Goal: Task Accomplishment & Management: Manage account settings

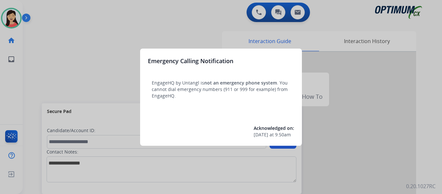
click at [67, 65] on div at bounding box center [221, 97] width 442 height 194
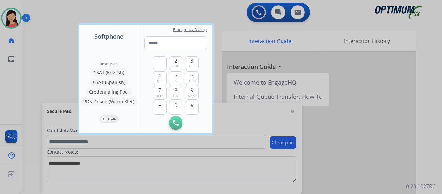
click at [43, 50] on div at bounding box center [221, 97] width 442 height 194
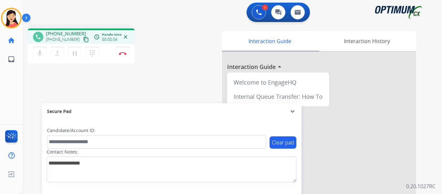
click at [83, 42] on mat-icon "content_copy" at bounding box center [86, 40] width 6 height 6
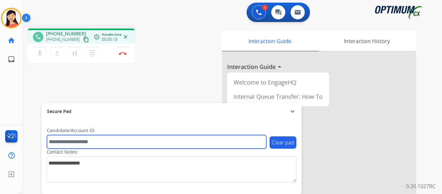
click at [82, 144] on input "text" at bounding box center [157, 142] width 220 height 14
paste input "*******"
click at [99, 142] on input "*******" at bounding box center [157, 142] width 220 height 14
paste input "text"
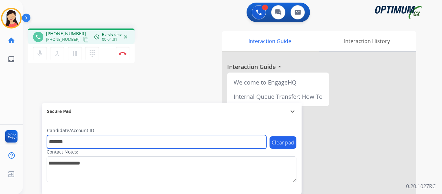
type input "*******"
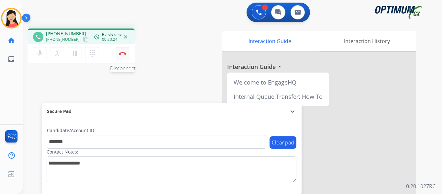
click at [121, 53] on img at bounding box center [123, 53] width 8 height 3
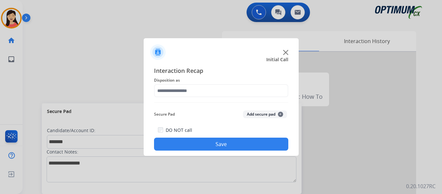
click at [260, 114] on button "Add secure pad +" at bounding box center [265, 114] width 44 height 8
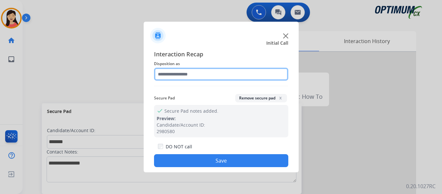
click at [210, 76] on input "text" at bounding box center [221, 74] width 134 height 13
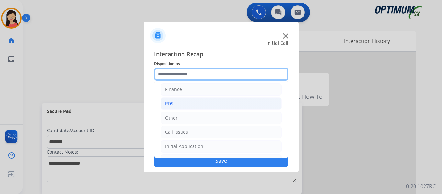
scroll to position [32, 0]
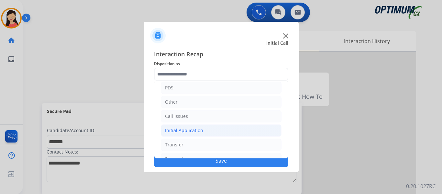
click at [187, 130] on div "Initial Application" at bounding box center [184, 130] width 38 height 6
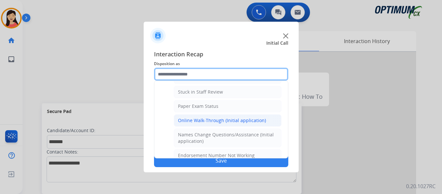
scroll to position [130, 0]
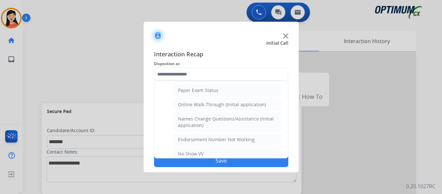
click at [220, 102] on div "Online Walk-Through (Initial application)" at bounding box center [222, 104] width 88 height 6
type input "**********"
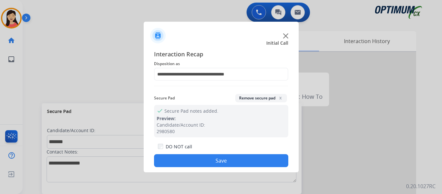
click at [240, 163] on button "Save" at bounding box center [221, 160] width 134 height 13
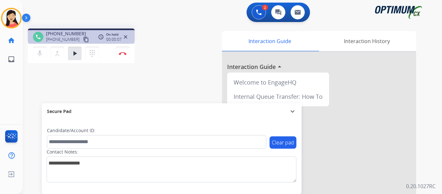
click at [83, 40] on mat-icon "content_copy" at bounding box center [86, 40] width 6 height 6
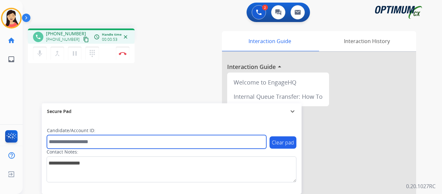
click at [64, 143] on input "text" at bounding box center [157, 142] width 220 height 14
paste input "*******"
type input "*******"
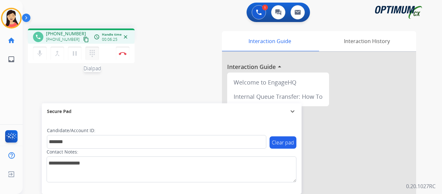
click at [96, 51] on mat-icon "dialpad" at bounding box center [92, 54] width 8 height 8
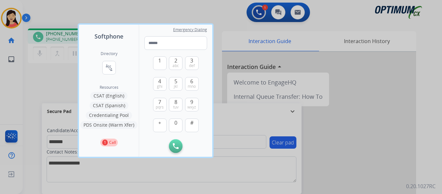
click at [111, 106] on button "CSAT (Spanish)" at bounding box center [109, 106] width 39 height 8
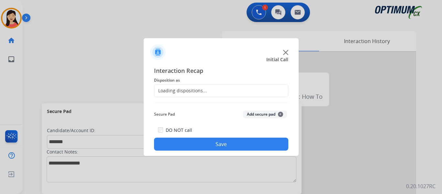
click at [269, 111] on button "Add secure pad +" at bounding box center [265, 114] width 44 height 8
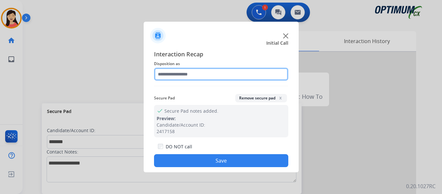
click at [214, 75] on input "text" at bounding box center [221, 74] width 134 height 13
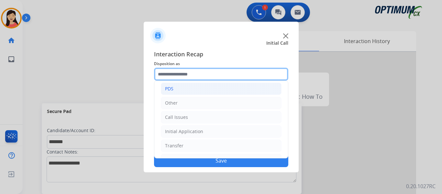
scroll to position [12, 0]
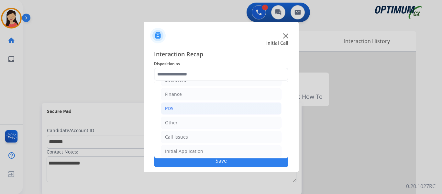
click at [181, 105] on li "PDS" at bounding box center [221, 108] width 121 height 12
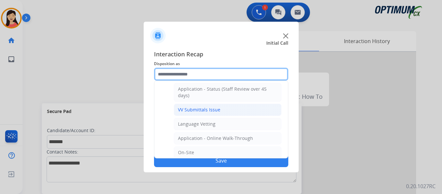
scroll to position [76, 0]
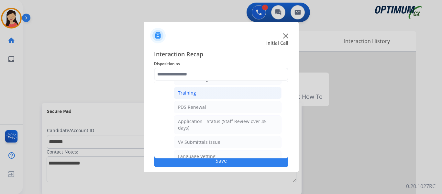
click at [223, 93] on li "Training" at bounding box center [228, 93] width 108 height 12
type input "********"
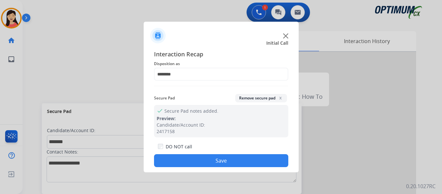
click at [231, 154] on div "DO NOT call Save" at bounding box center [221, 154] width 134 height 25
click at [237, 157] on button "Save" at bounding box center [221, 160] width 134 height 13
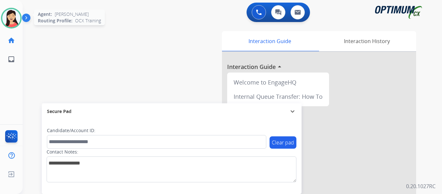
click at [5, 19] on img at bounding box center [11, 18] width 18 height 18
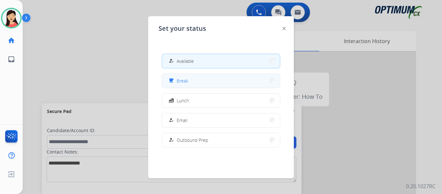
click at [171, 78] on div "free_breakfast" at bounding box center [171, 81] width 9 height 8
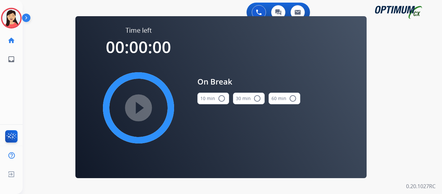
click at [12, 7] on div "Claudia Break Edit Avatar Agent: Claudia Routing Profile: OCX Training home Hom…" at bounding box center [11, 34] width 23 height 69
click at [13, 13] on img at bounding box center [11, 18] width 18 height 18
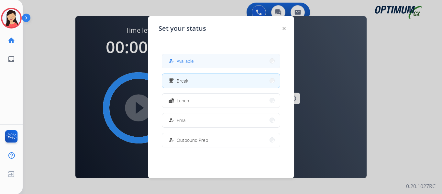
click at [203, 62] on button "how_to_reg Available" at bounding box center [221, 61] width 118 height 14
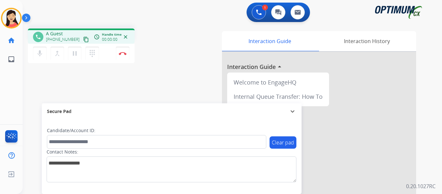
click at [83, 40] on mat-icon "content_copy" at bounding box center [86, 40] width 6 height 6
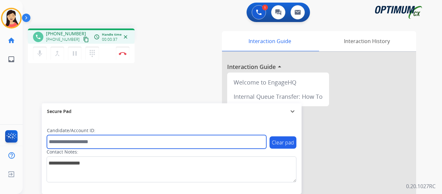
click at [166, 136] on input "text" at bounding box center [157, 142] width 220 height 14
paste input "*******"
type input "*******"
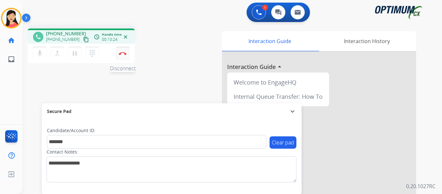
click at [122, 53] on img at bounding box center [123, 53] width 8 height 3
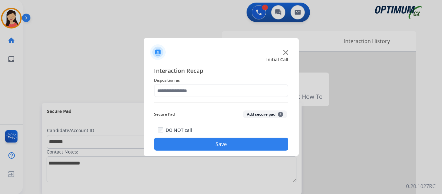
click at [248, 114] on button "Add secure pad +" at bounding box center [265, 114] width 44 height 8
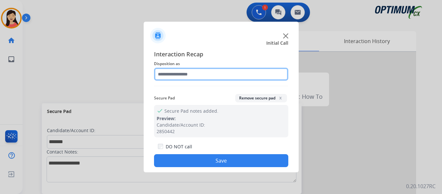
click at [196, 77] on input "text" at bounding box center [221, 74] width 134 height 13
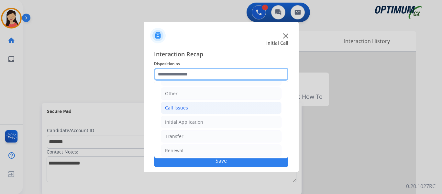
scroll to position [44, 0]
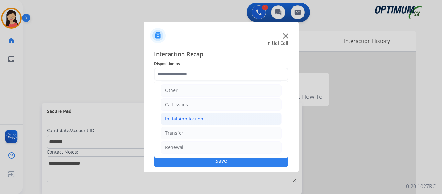
click at [202, 119] on li "Initial Application" at bounding box center [221, 119] width 121 height 12
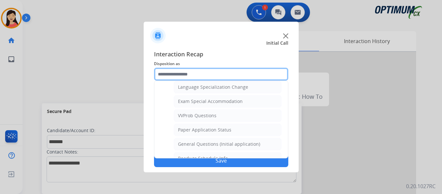
scroll to position [335, 0]
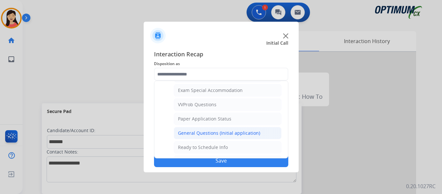
click at [210, 133] on div "General Questions (Initial application)" at bounding box center [219, 133] width 82 height 6
type input "**********"
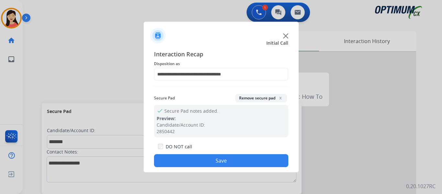
click at [230, 161] on button "Save" at bounding box center [221, 160] width 134 height 13
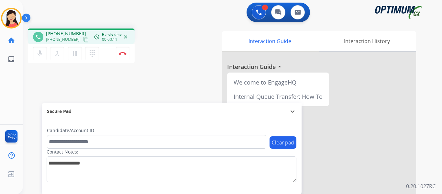
click at [83, 40] on mat-icon "content_copy" at bounding box center [86, 40] width 6 height 6
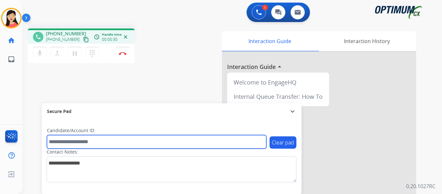
click at [135, 137] on input "text" at bounding box center [157, 142] width 220 height 14
paste input "*******"
type input "*******"
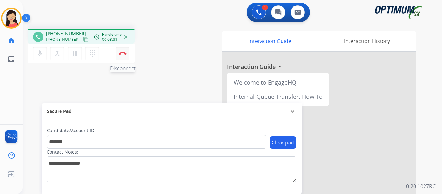
click at [122, 54] on img at bounding box center [123, 53] width 8 height 3
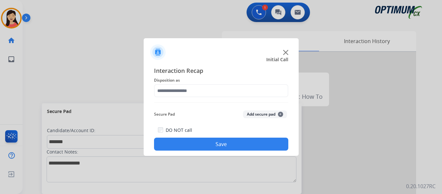
click at [256, 118] on div "Secure Pad Add secure pad +" at bounding box center [221, 114] width 134 height 13
click at [256, 115] on button "Add secure pad +" at bounding box center [265, 114] width 44 height 8
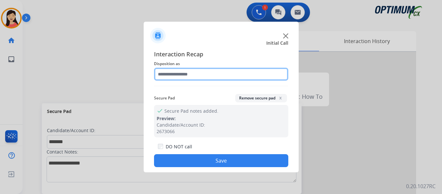
click at [202, 79] on input "text" at bounding box center [221, 74] width 134 height 13
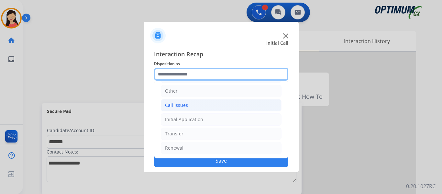
scroll to position [44, 0]
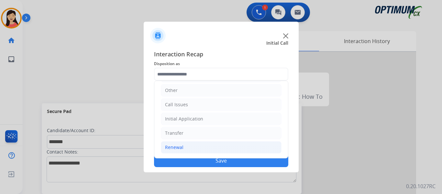
click at [184, 147] on li "Renewal" at bounding box center [221, 147] width 121 height 12
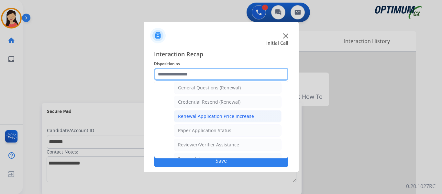
scroll to position [185, 0]
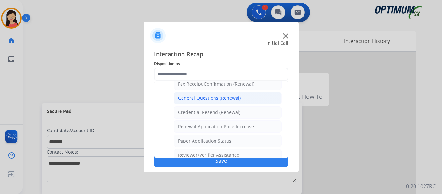
click at [220, 97] on div "General Questions (Renewal)" at bounding box center [209, 98] width 63 height 6
type input "**********"
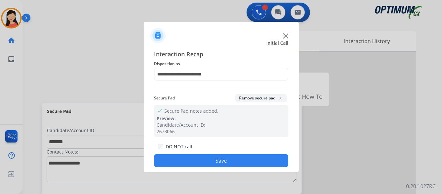
click at [227, 160] on button "Save" at bounding box center [221, 160] width 134 height 13
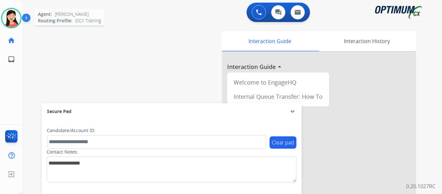
click at [17, 18] on img at bounding box center [11, 18] width 18 height 18
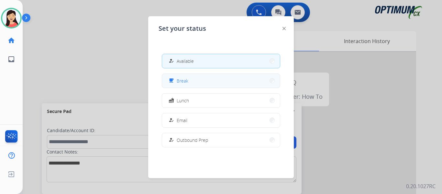
click at [179, 81] on span "Break" at bounding box center [183, 80] width 12 height 7
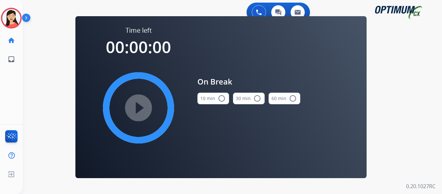
click at [206, 98] on button "10 min radio_button_unchecked" at bounding box center [214, 99] width 32 height 12
click at [142, 107] on mat-icon "play_circle_filled" at bounding box center [139, 108] width 8 height 8
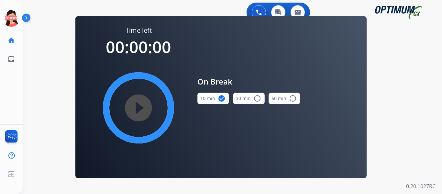
drag, startPoint x: 14, startPoint y: 17, endPoint x: 25, endPoint y: 23, distance: 12.3
click at [14, 17] on icon at bounding box center [11, 18] width 21 height 21
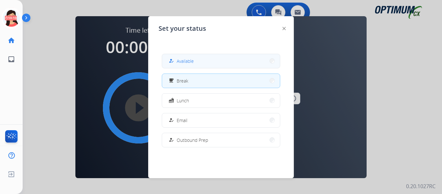
click at [236, 62] on button "how_to_reg Available" at bounding box center [221, 61] width 118 height 14
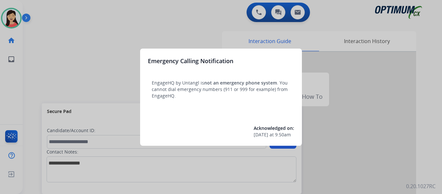
click at [102, 46] on div at bounding box center [221, 97] width 442 height 194
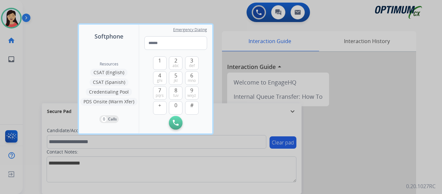
click at [62, 65] on div at bounding box center [221, 97] width 442 height 194
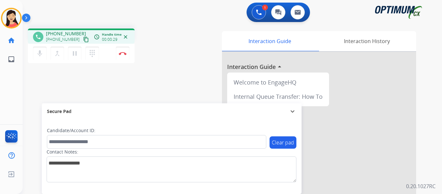
click at [83, 39] on mat-icon "content_copy" at bounding box center [86, 40] width 6 height 6
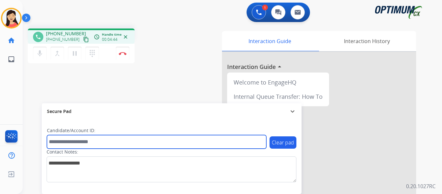
click at [111, 139] on input "text" at bounding box center [157, 142] width 220 height 14
paste input "*******"
type input "*******"
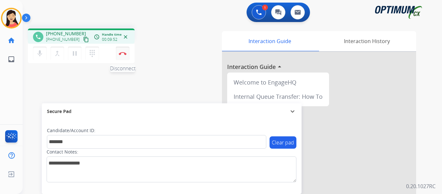
click at [122, 56] on button "Disconnect" at bounding box center [123, 54] width 14 height 14
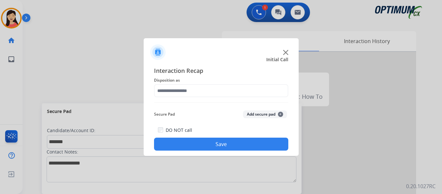
click at [254, 112] on button "Add secure pad +" at bounding box center [265, 114] width 44 height 8
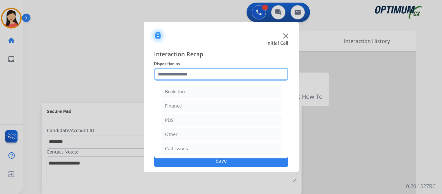
click at [203, 69] on input "text" at bounding box center [221, 74] width 134 height 13
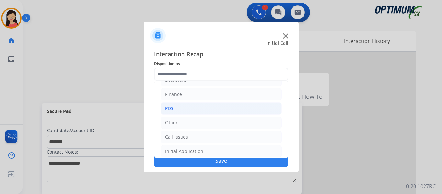
click at [179, 105] on li "PDS" at bounding box center [221, 108] width 121 height 12
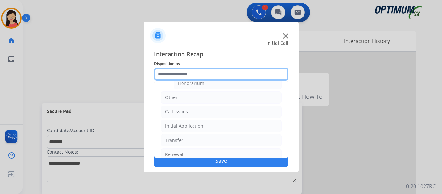
scroll to position [228, 0]
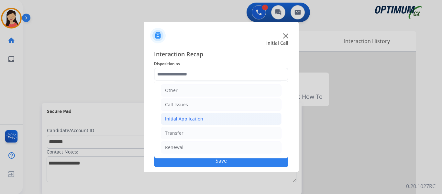
click at [196, 120] on div "Initial Application" at bounding box center [184, 119] width 38 height 6
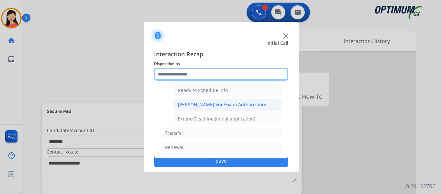
scroll to position [360, 0]
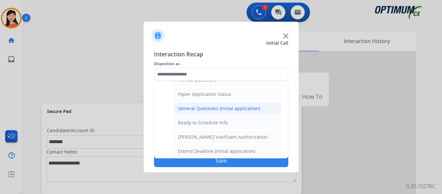
click at [226, 112] on li "General Questions (Initial application)" at bounding box center [228, 108] width 108 height 12
type input "**********"
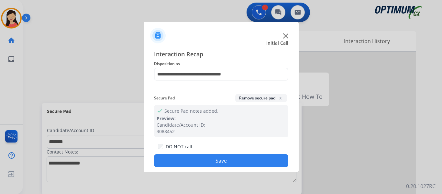
click at [233, 158] on button "Save" at bounding box center [221, 160] width 134 height 13
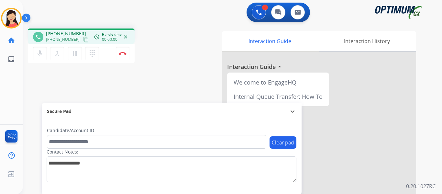
click at [83, 38] on mat-icon "content_copy" at bounding box center [86, 40] width 6 height 6
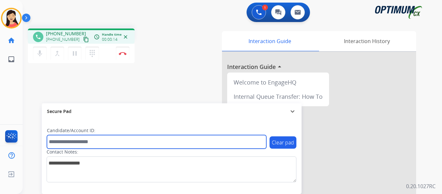
click at [196, 140] on input "text" at bounding box center [157, 142] width 220 height 14
paste input "*******"
type input "*******"
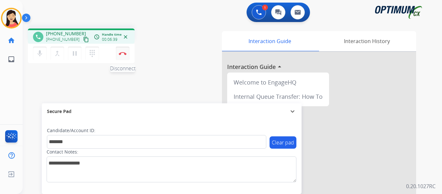
click at [122, 55] on button "Disconnect" at bounding box center [123, 54] width 14 height 14
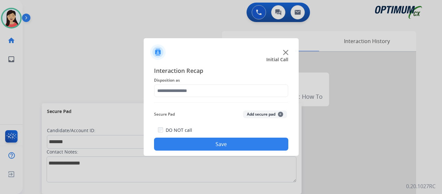
click at [258, 110] on button "Add secure pad +" at bounding box center [265, 114] width 44 height 8
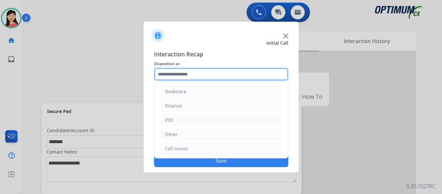
click at [209, 76] on input "text" at bounding box center [221, 74] width 134 height 13
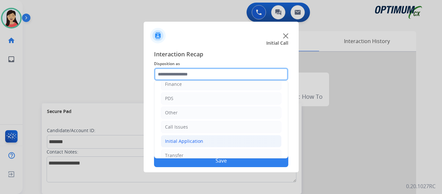
scroll to position [44, 0]
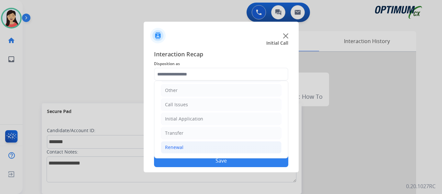
click at [180, 149] on div "Renewal" at bounding box center [174, 147] width 18 height 6
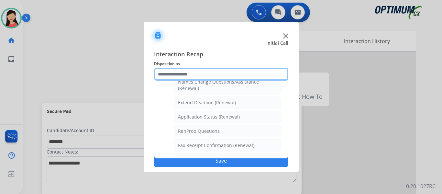
scroll to position [141, 0]
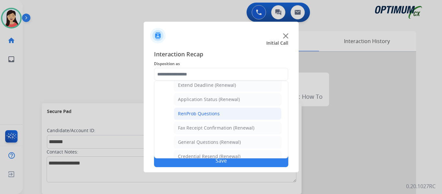
click at [225, 114] on li "RenProb Questions" at bounding box center [228, 114] width 108 height 12
type input "**********"
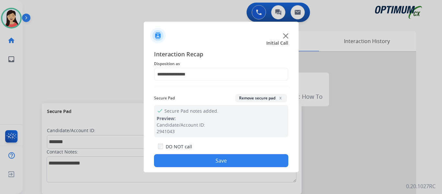
click at [239, 161] on button "Save" at bounding box center [221, 160] width 134 height 13
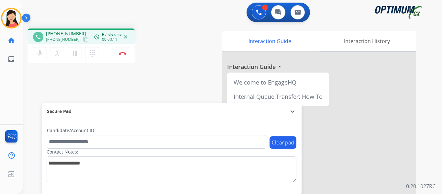
click at [83, 42] on mat-icon "content_copy" at bounding box center [86, 40] width 6 height 6
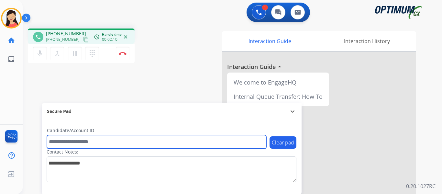
click at [121, 143] on input "text" at bounding box center [157, 142] width 220 height 14
paste input "*******"
type input "*******"
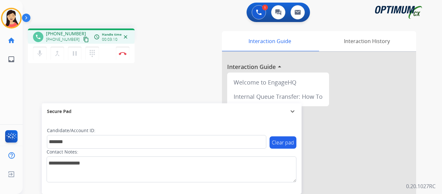
drag, startPoint x: 78, startPoint y: 39, endPoint x: 81, endPoint y: 42, distance: 4.4
click at [83, 39] on mat-icon "content_copy" at bounding box center [86, 40] width 6 height 6
click at [123, 54] on img at bounding box center [123, 53] width 8 height 3
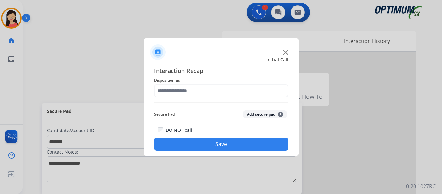
click at [253, 113] on button "Add secure pad +" at bounding box center [265, 114] width 44 height 8
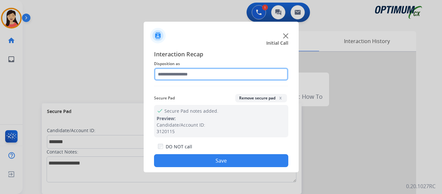
click at [190, 76] on input "text" at bounding box center [221, 74] width 134 height 13
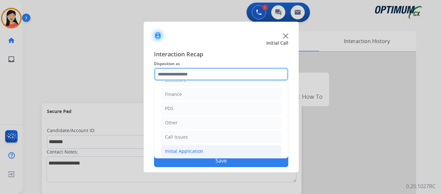
scroll to position [44, 0]
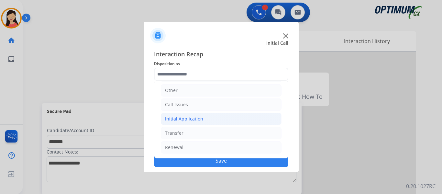
click at [186, 119] on div "Initial Application" at bounding box center [184, 119] width 38 height 6
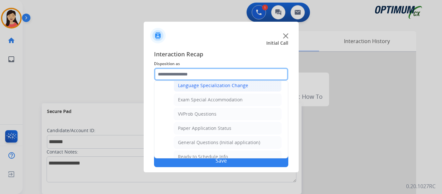
scroll to position [335, 0]
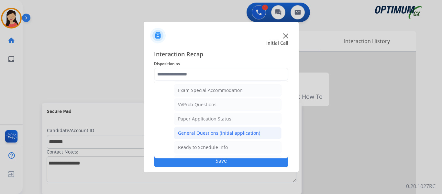
click at [214, 131] on div "General Questions (Initial application)" at bounding box center [219, 133] width 82 height 6
type input "**********"
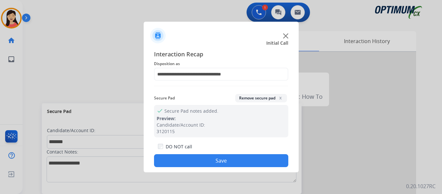
click at [233, 161] on button "Save" at bounding box center [221, 160] width 134 height 13
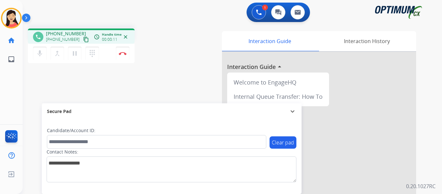
click at [83, 42] on mat-icon "content_copy" at bounding box center [86, 40] width 6 height 6
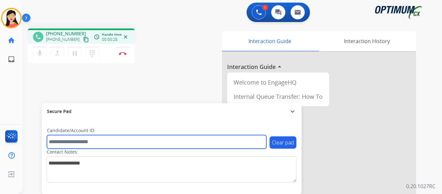
click at [187, 142] on input "text" at bounding box center [157, 142] width 220 height 14
paste input "*******"
type input "*******"
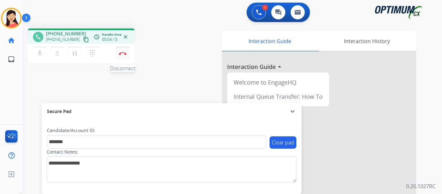
click at [120, 55] on img at bounding box center [123, 53] width 8 height 3
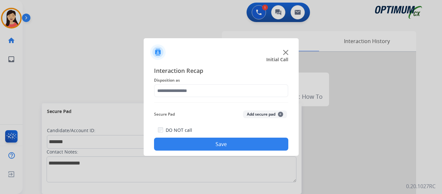
click at [255, 116] on button "Add secure pad +" at bounding box center [265, 114] width 44 height 8
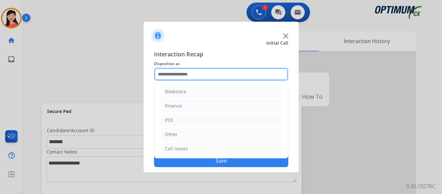
click at [185, 73] on input "text" at bounding box center [221, 74] width 134 height 13
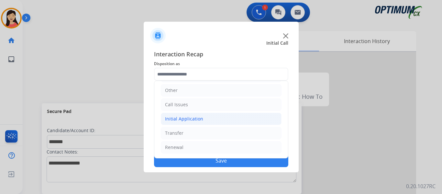
click at [189, 121] on div "Initial Application" at bounding box center [184, 119] width 38 height 6
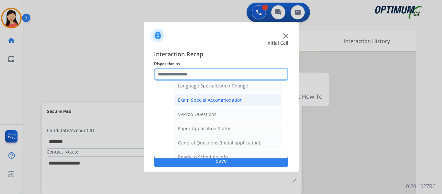
scroll to position [335, 0]
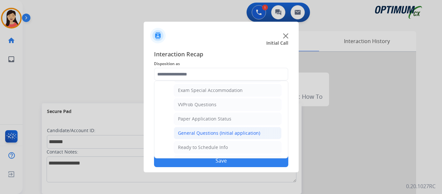
click at [221, 131] on div "General Questions (Initial application)" at bounding box center [219, 133] width 82 height 6
type input "**********"
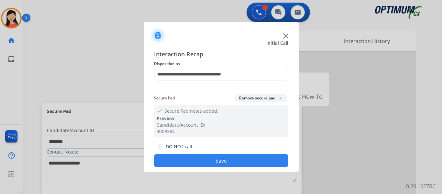
click at [237, 164] on button "Save" at bounding box center [221, 160] width 134 height 13
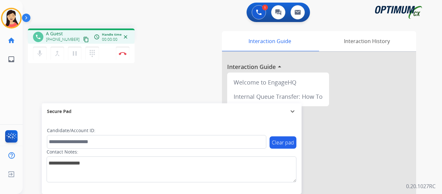
click at [83, 39] on mat-icon "content_copy" at bounding box center [86, 40] width 6 height 6
click at [123, 54] on img at bounding box center [123, 53] width 8 height 3
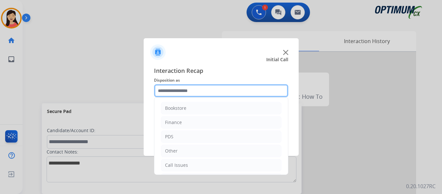
click at [230, 91] on input "text" at bounding box center [221, 90] width 134 height 13
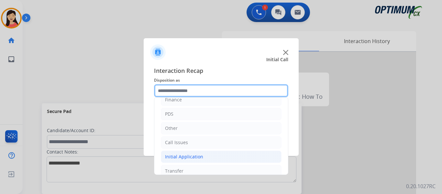
scroll to position [44, 0]
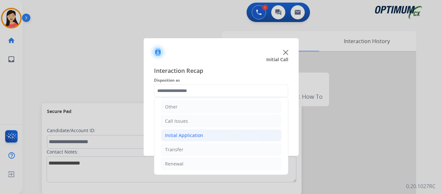
click at [200, 140] on li "Initial Application" at bounding box center [221, 135] width 121 height 12
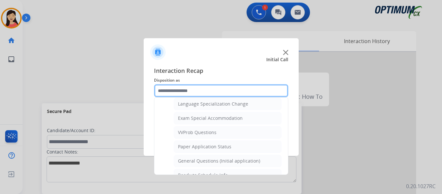
scroll to position [335, 0]
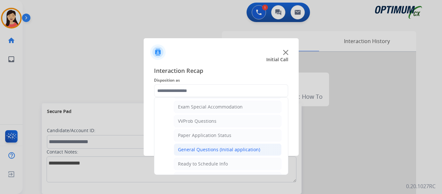
click at [211, 148] on div "General Questions (Initial application)" at bounding box center [219, 149] width 82 height 6
type input "**********"
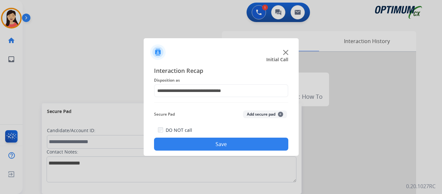
click at [233, 140] on button "Save" at bounding box center [221, 144] width 134 height 13
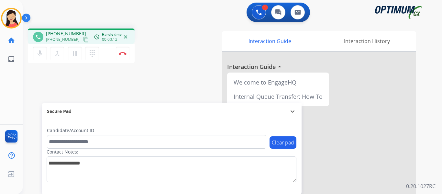
click at [83, 42] on mat-icon "content_copy" at bounding box center [86, 40] width 6 height 6
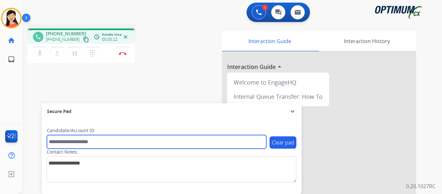
click at [106, 140] on input "text" at bounding box center [157, 142] width 220 height 14
paste input "*******"
type input "*******"
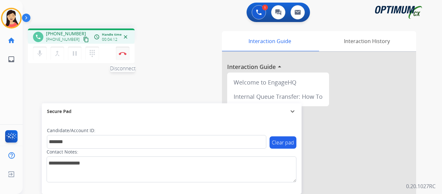
drag, startPoint x: 123, startPoint y: 56, endPoint x: 128, endPoint y: 59, distance: 6.6
click at [123, 56] on button "Disconnect" at bounding box center [123, 54] width 14 height 14
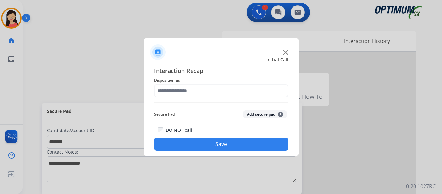
click at [258, 113] on button "Add secure pad +" at bounding box center [265, 114] width 44 height 8
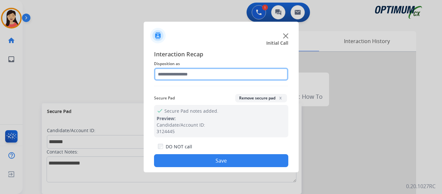
click at [203, 78] on input "text" at bounding box center [221, 74] width 134 height 13
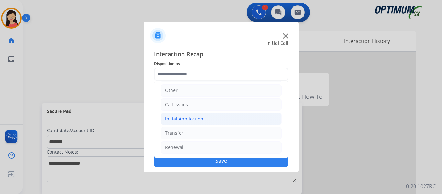
click at [196, 119] on div "Initial Application" at bounding box center [184, 119] width 38 height 6
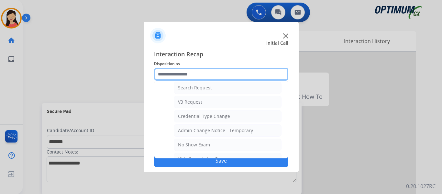
scroll to position [271, 0]
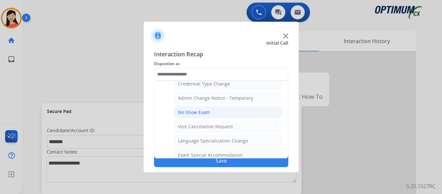
click at [222, 110] on li "No Show Exam" at bounding box center [228, 112] width 108 height 12
type input "**********"
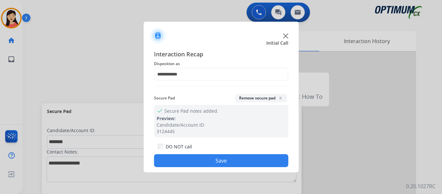
click at [253, 158] on button "Save" at bounding box center [221, 160] width 134 height 13
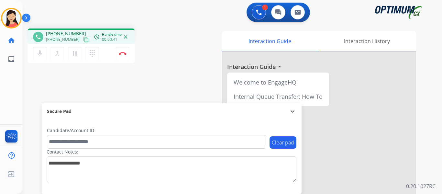
click at [83, 41] on mat-icon "content_copy" at bounding box center [86, 40] width 6 height 6
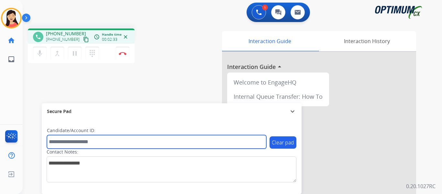
click at [103, 141] on input "text" at bounding box center [157, 142] width 220 height 14
paste input "*******"
type input "*******"
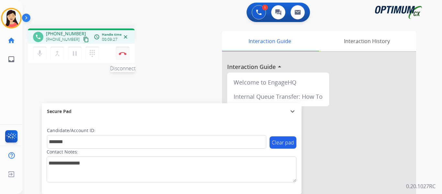
click at [122, 56] on button "Disconnect" at bounding box center [123, 54] width 14 height 14
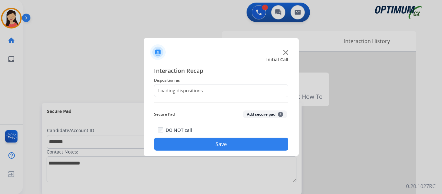
click at [267, 112] on button "Add secure pad +" at bounding box center [265, 114] width 44 height 8
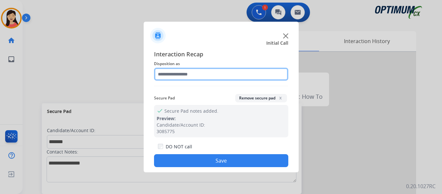
click at [201, 78] on input "text" at bounding box center [221, 74] width 134 height 13
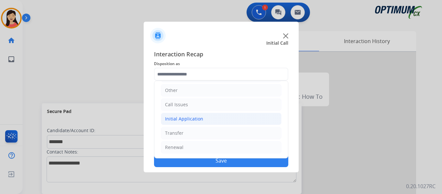
click at [185, 114] on li "Initial Application" at bounding box center [221, 119] width 121 height 12
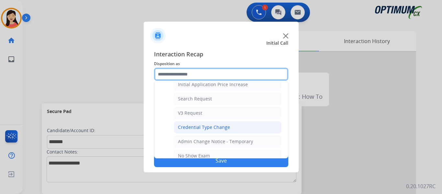
scroll to position [238, 0]
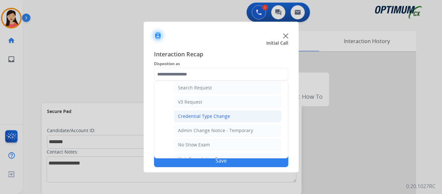
click at [240, 113] on li "Credential Type Change" at bounding box center [228, 116] width 108 height 12
type input "**********"
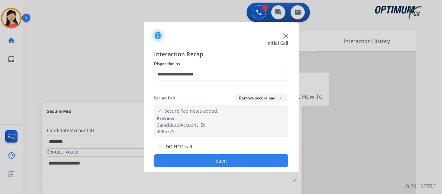
click at [250, 161] on button "Save" at bounding box center [221, 160] width 134 height 13
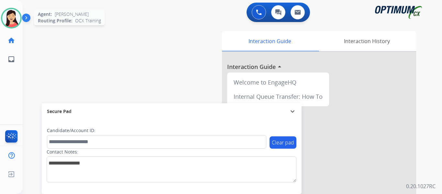
click at [6, 19] on img at bounding box center [11, 18] width 18 height 18
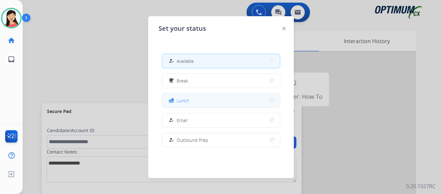
click at [206, 100] on button "fastfood Lunch" at bounding box center [221, 101] width 118 height 14
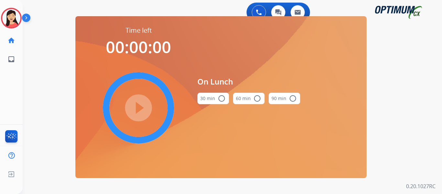
drag, startPoint x: 211, startPoint y: 98, endPoint x: 214, endPoint y: 104, distance: 6.1
click at [211, 98] on button "30 min radio_button_unchecked" at bounding box center [214, 99] width 32 height 12
click at [142, 112] on mat-icon "play_circle_filled" at bounding box center [139, 108] width 8 height 8
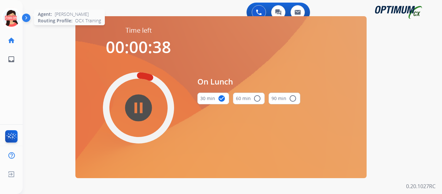
click at [15, 19] on icon at bounding box center [11, 18] width 21 height 21
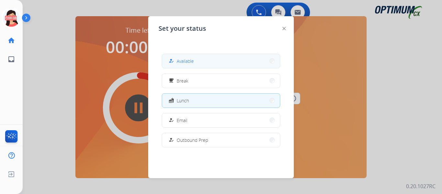
click at [199, 59] on button "how_to_reg Available" at bounding box center [221, 61] width 118 height 14
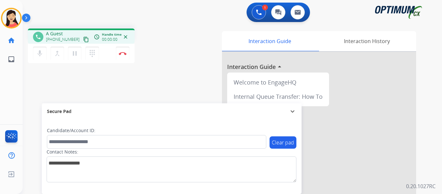
click at [83, 39] on mat-icon "content_copy" at bounding box center [86, 40] width 6 height 6
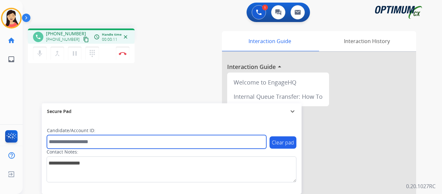
click at [182, 143] on input "text" at bounding box center [157, 142] width 220 height 14
paste input "*******"
type input "*******"
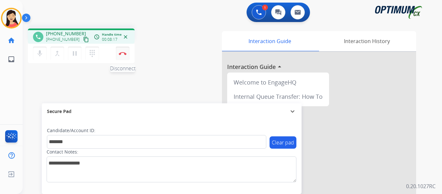
click at [122, 53] on img at bounding box center [123, 53] width 8 height 3
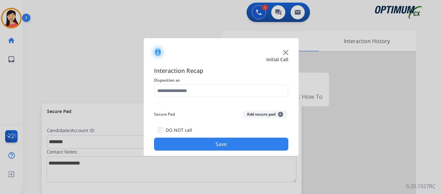
click at [264, 112] on button "Add secure pad +" at bounding box center [265, 114] width 44 height 8
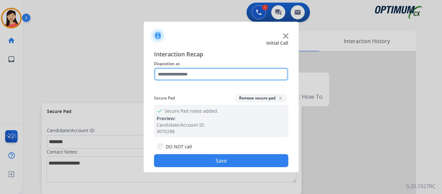
click at [199, 75] on input "text" at bounding box center [221, 74] width 134 height 13
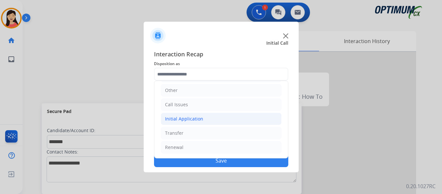
click at [191, 119] on div "Initial Application" at bounding box center [184, 119] width 38 height 6
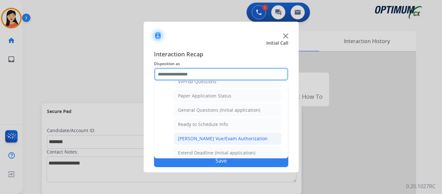
scroll to position [368, 0]
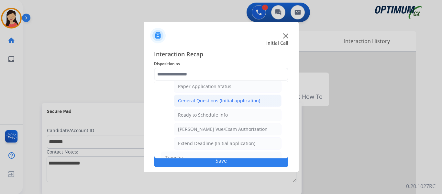
click at [222, 101] on div "General Questions (Initial application)" at bounding box center [219, 100] width 82 height 6
type input "**********"
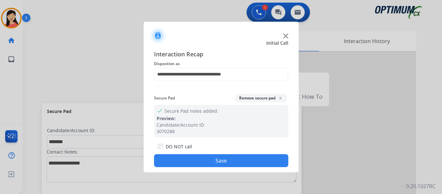
click at [249, 162] on button "Save" at bounding box center [221, 160] width 134 height 13
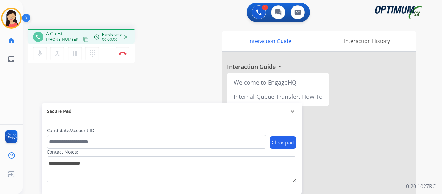
click at [83, 37] on mat-icon "content_copy" at bounding box center [86, 40] width 6 height 6
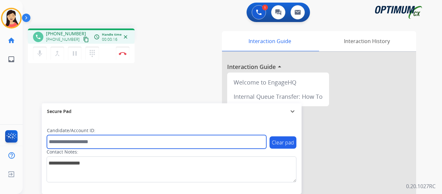
click at [86, 139] on input "text" at bounding box center [157, 142] width 220 height 14
paste input "*******"
type input "*******"
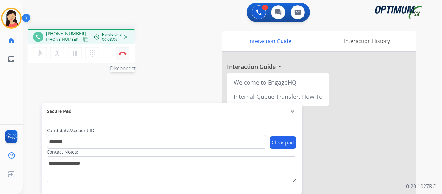
click at [123, 55] on img at bounding box center [123, 53] width 8 height 3
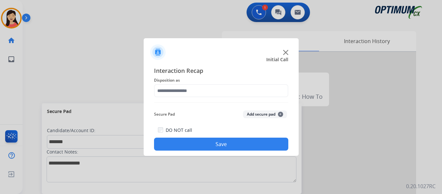
click at [258, 112] on button "Add secure pad +" at bounding box center [265, 114] width 44 height 8
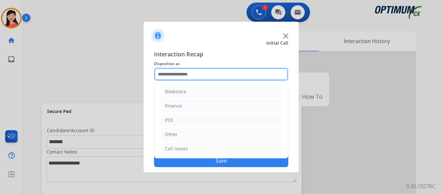
click at [214, 76] on input "text" at bounding box center [221, 74] width 134 height 13
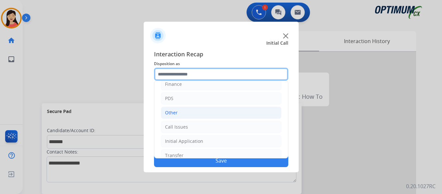
scroll to position [44, 0]
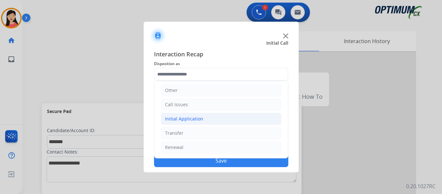
click at [189, 120] on div "Initial Application" at bounding box center [184, 119] width 38 height 6
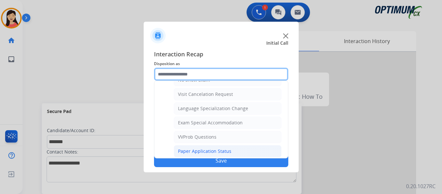
scroll to position [335, 0]
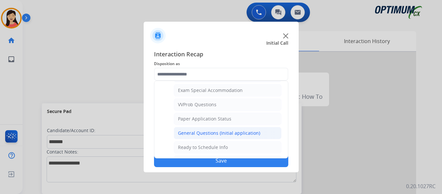
click at [216, 131] on div "General Questions (Initial application)" at bounding box center [219, 133] width 82 height 6
type input "**********"
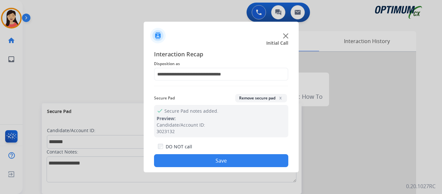
click at [233, 164] on button "Save" at bounding box center [221, 160] width 134 height 13
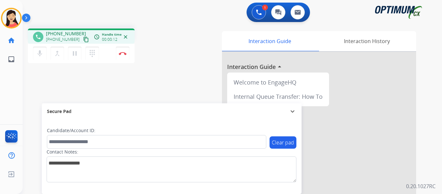
click at [83, 41] on mat-icon "content_copy" at bounding box center [86, 40] width 6 height 6
click at [123, 56] on button "Disconnect" at bounding box center [123, 54] width 14 height 14
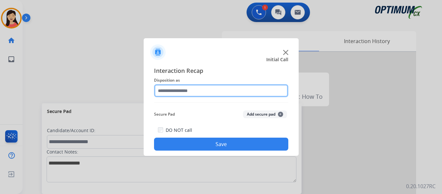
click at [230, 93] on input "text" at bounding box center [221, 90] width 134 height 13
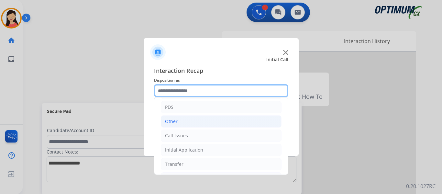
scroll to position [44, 0]
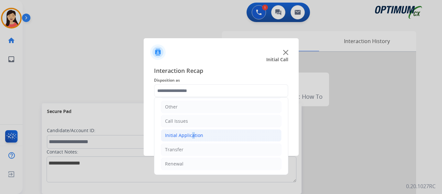
click at [189, 136] on div "Initial Application" at bounding box center [184, 135] width 38 height 6
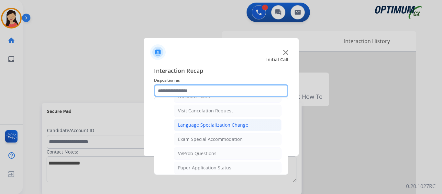
scroll to position [335, 0]
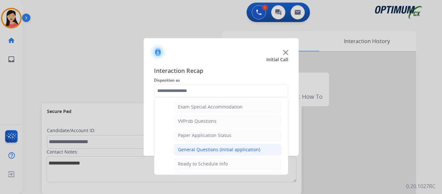
click at [224, 151] on div "General Questions (Initial application)" at bounding box center [219, 149] width 82 height 6
type input "**********"
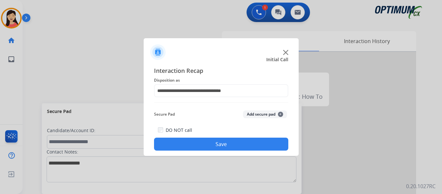
click at [220, 145] on button "Save" at bounding box center [221, 144] width 134 height 13
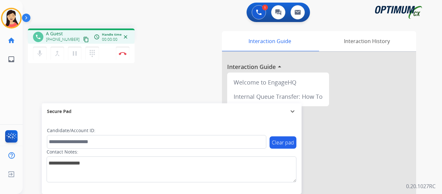
click at [83, 40] on mat-icon "content_copy" at bounding box center [86, 40] width 6 height 6
click at [74, 54] on mat-icon "pause" at bounding box center [75, 54] width 8 height 8
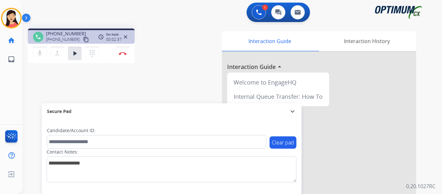
click at [65, 47] on div "merge_type Bridge" at bounding box center [59, 54] width 17 height 14
click at [75, 51] on mat-icon "play_arrow" at bounding box center [75, 54] width 8 height 8
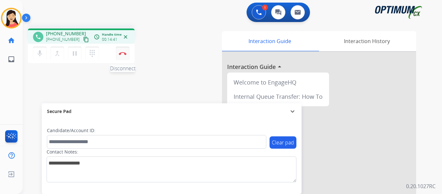
click at [121, 54] on img at bounding box center [123, 53] width 8 height 3
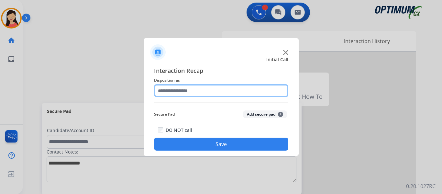
click at [243, 93] on input "text" at bounding box center [221, 90] width 134 height 13
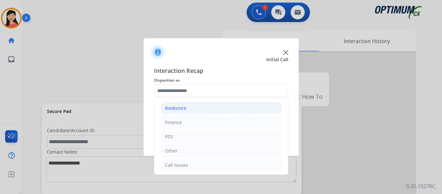
click at [208, 109] on li "Bookstore" at bounding box center [221, 108] width 121 height 12
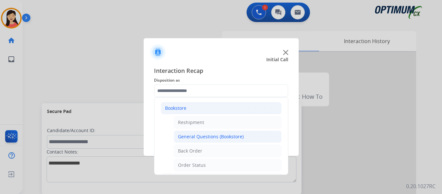
click at [198, 137] on div "General Questions (Bookstore)" at bounding box center [211, 136] width 66 height 6
type input "**********"
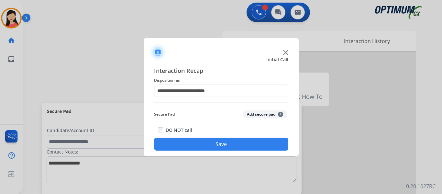
click at [229, 142] on button "Save" at bounding box center [221, 144] width 134 height 13
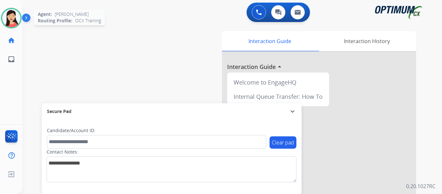
click at [15, 13] on img at bounding box center [11, 18] width 18 height 18
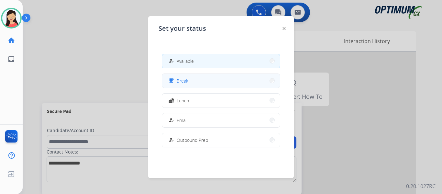
click at [203, 83] on button "free_breakfast Break" at bounding box center [221, 81] width 118 height 14
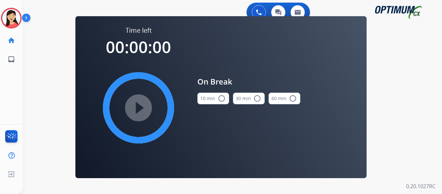
click at [205, 95] on button "10 min radio_button_unchecked" at bounding box center [214, 99] width 32 height 12
click at [142, 107] on mat-icon "play_circle_filled" at bounding box center [139, 108] width 8 height 8
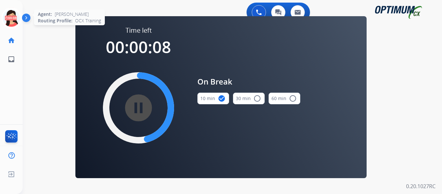
click at [17, 17] on icon at bounding box center [11, 18] width 21 height 21
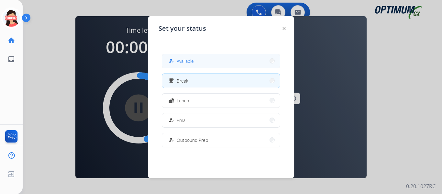
click at [246, 65] on button "how_to_reg Available" at bounding box center [221, 61] width 118 height 14
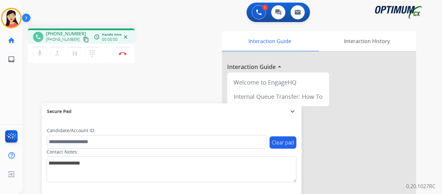
click at [83, 38] on mat-icon "content_copy" at bounding box center [86, 40] width 6 height 6
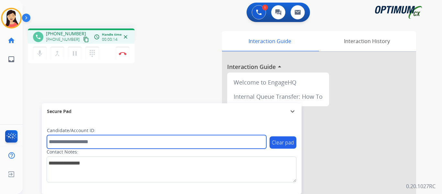
click at [146, 143] on input "text" at bounding box center [157, 142] width 220 height 14
paste input "*******"
type input "*******"
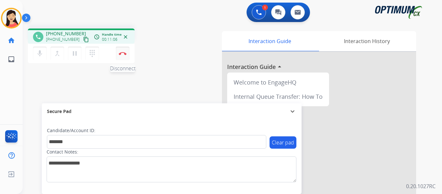
click at [121, 53] on img at bounding box center [123, 53] width 8 height 3
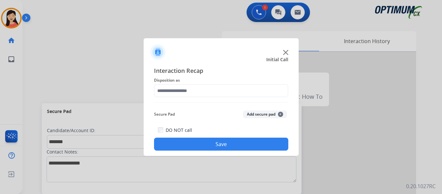
click at [265, 114] on button "Add secure pad +" at bounding box center [265, 114] width 44 height 8
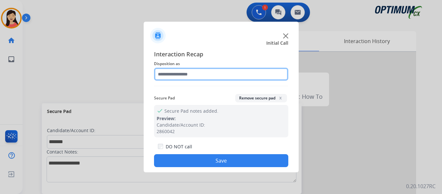
click at [204, 72] on input "text" at bounding box center [221, 74] width 134 height 13
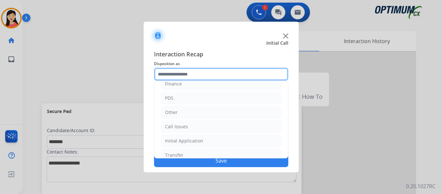
scroll to position [44, 0]
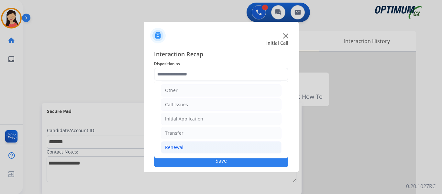
click at [190, 147] on li "Renewal" at bounding box center [221, 147] width 121 height 12
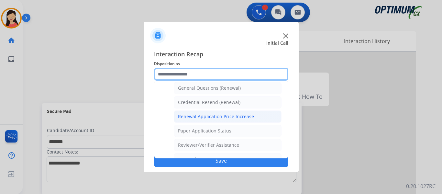
scroll to position [185, 0]
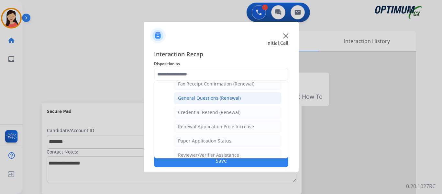
click at [205, 98] on div "General Questions (Renewal)" at bounding box center [209, 98] width 63 height 6
type input "**********"
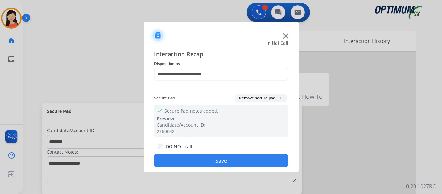
click at [225, 163] on button "Save" at bounding box center [221, 160] width 134 height 13
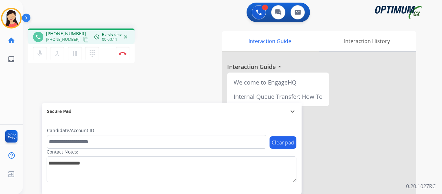
click at [83, 42] on mat-icon "content_copy" at bounding box center [86, 40] width 6 height 6
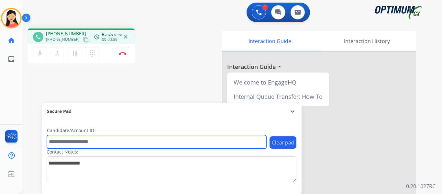
click at [113, 139] on input "text" at bounding box center [157, 142] width 220 height 14
paste input "*******"
type input "*******"
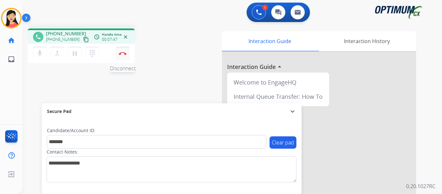
click at [122, 53] on img at bounding box center [123, 53] width 8 height 3
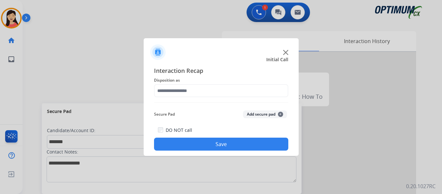
click at [263, 110] on button "Add secure pad +" at bounding box center [265, 114] width 44 height 8
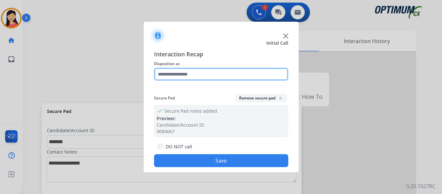
click at [193, 72] on input "text" at bounding box center [221, 74] width 134 height 13
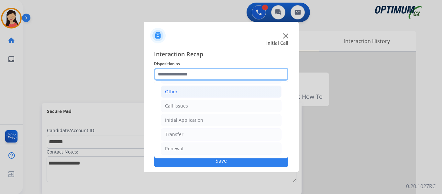
scroll to position [44, 0]
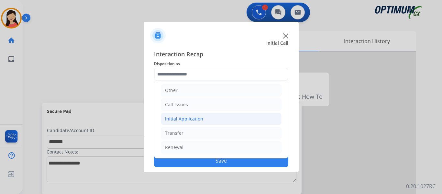
click at [196, 121] on div "Initial Application" at bounding box center [184, 119] width 38 height 6
click at [196, 119] on div "Initial Application" at bounding box center [184, 119] width 38 height 6
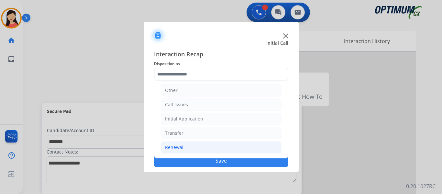
click at [193, 148] on li "Renewal" at bounding box center [221, 147] width 121 height 12
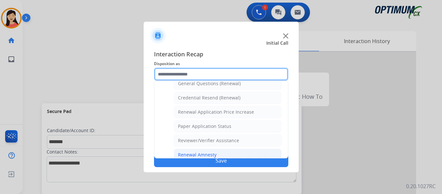
scroll to position [185, 0]
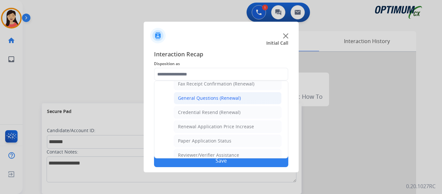
click at [230, 100] on div "General Questions (Renewal)" at bounding box center [209, 98] width 63 height 6
type input "**********"
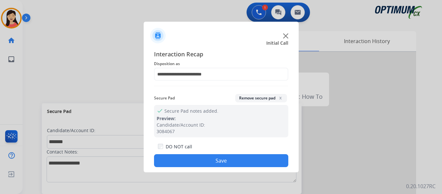
click at [235, 160] on button "Save" at bounding box center [221, 160] width 134 height 13
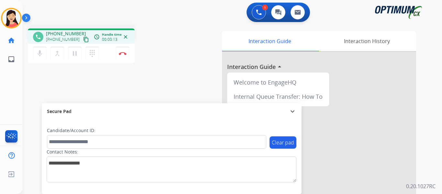
click at [83, 38] on mat-icon "content_copy" at bounding box center [86, 40] width 6 height 6
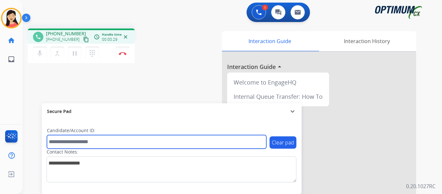
click at [150, 139] on input "text" at bounding box center [157, 142] width 220 height 14
paste input "*******"
type input "*******"
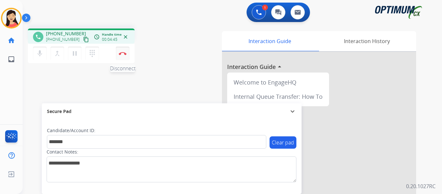
click at [120, 53] on img at bounding box center [123, 53] width 8 height 3
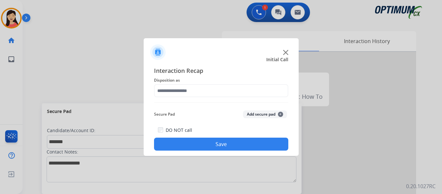
click at [246, 114] on button "Add secure pad +" at bounding box center [265, 114] width 44 height 8
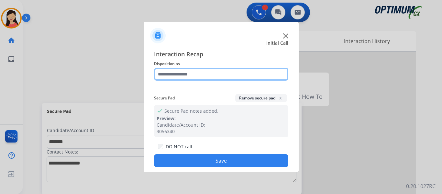
click at [199, 79] on input "text" at bounding box center [221, 74] width 134 height 13
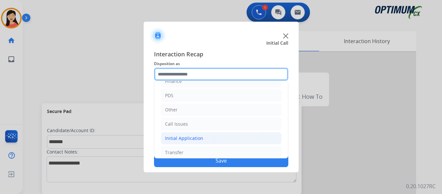
scroll to position [44, 0]
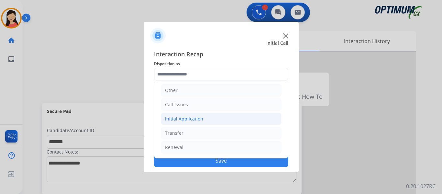
click at [177, 116] on div "Initial Application" at bounding box center [184, 119] width 38 height 6
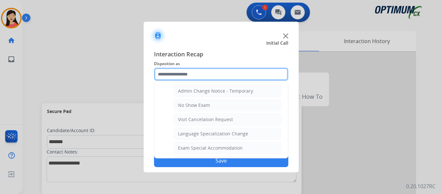
scroll to position [335, 0]
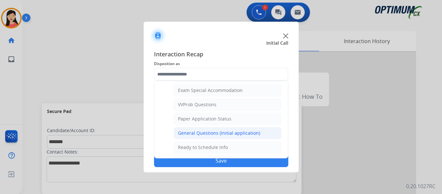
click at [203, 133] on div "General Questions (Initial application)" at bounding box center [219, 133] width 82 height 6
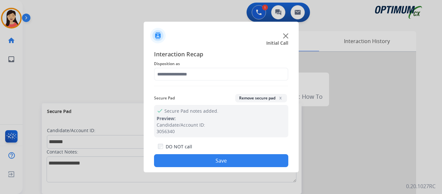
type input "**********"
click at [212, 161] on button "Save" at bounding box center [221, 160] width 134 height 13
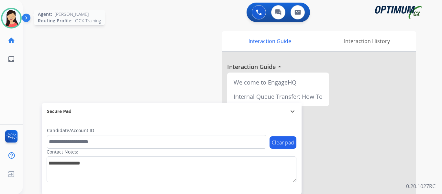
click at [11, 17] on img at bounding box center [11, 18] width 18 height 18
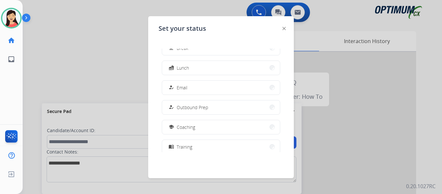
scroll to position [162, 0]
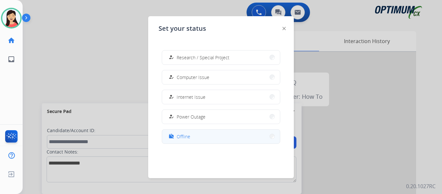
click at [200, 135] on button "work_off Offline" at bounding box center [221, 137] width 118 height 14
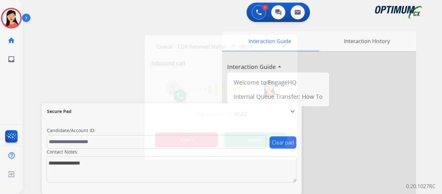
click at [194, 135] on button "Reject" at bounding box center [186, 139] width 63 height 15
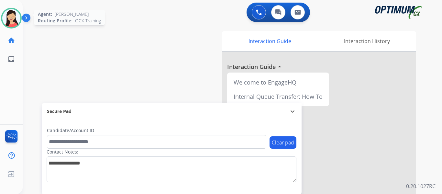
click at [8, 23] on img at bounding box center [11, 18] width 18 height 18
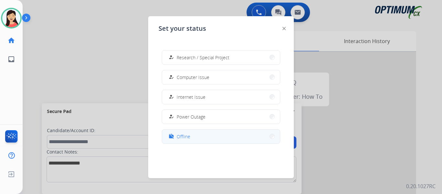
click at [200, 132] on button "work_off Offline" at bounding box center [221, 137] width 118 height 14
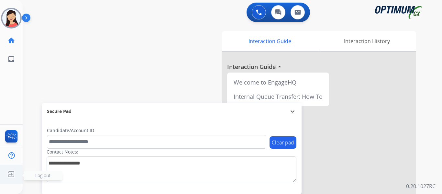
drag, startPoint x: 10, startPoint y: 171, endPoint x: 14, endPoint y: 167, distance: 5.8
click at [10, 171] on img at bounding box center [12, 174] width 12 height 12
